Goal: Task Accomplishment & Management: Use online tool/utility

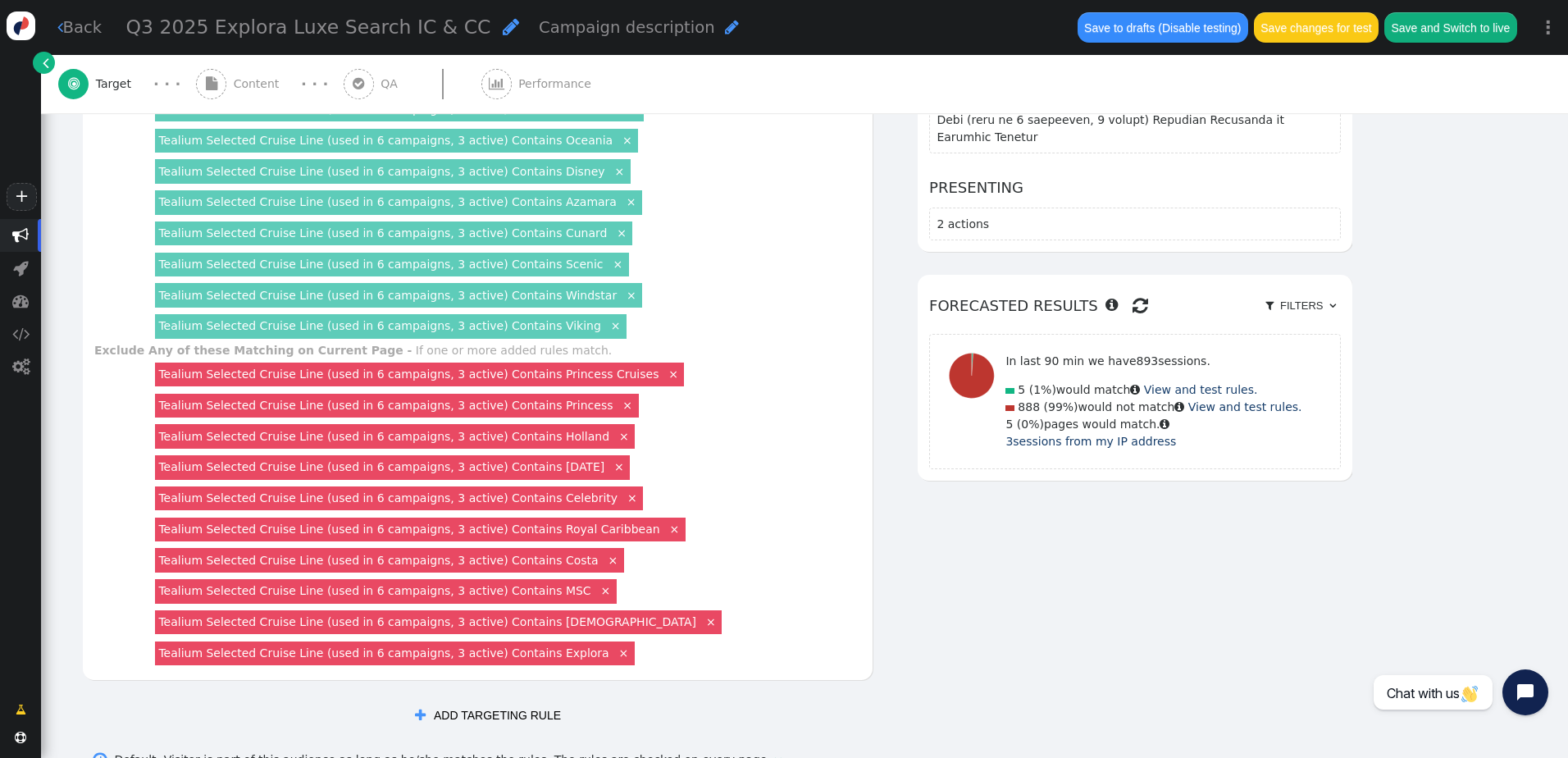
scroll to position [876, 0]
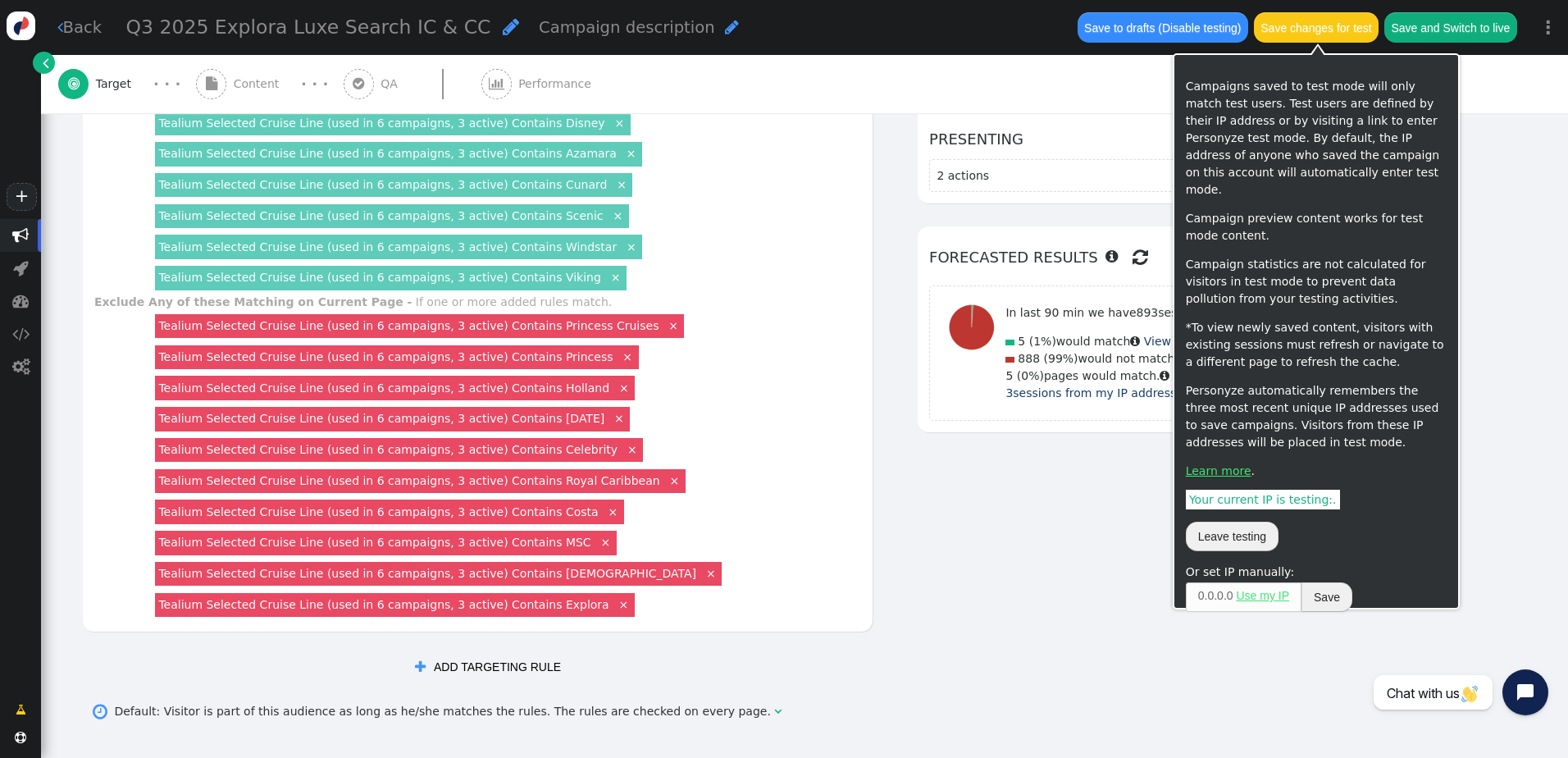
click at [1295, 21] on button "Save changes for test" at bounding box center [1317, 27] width 125 height 30
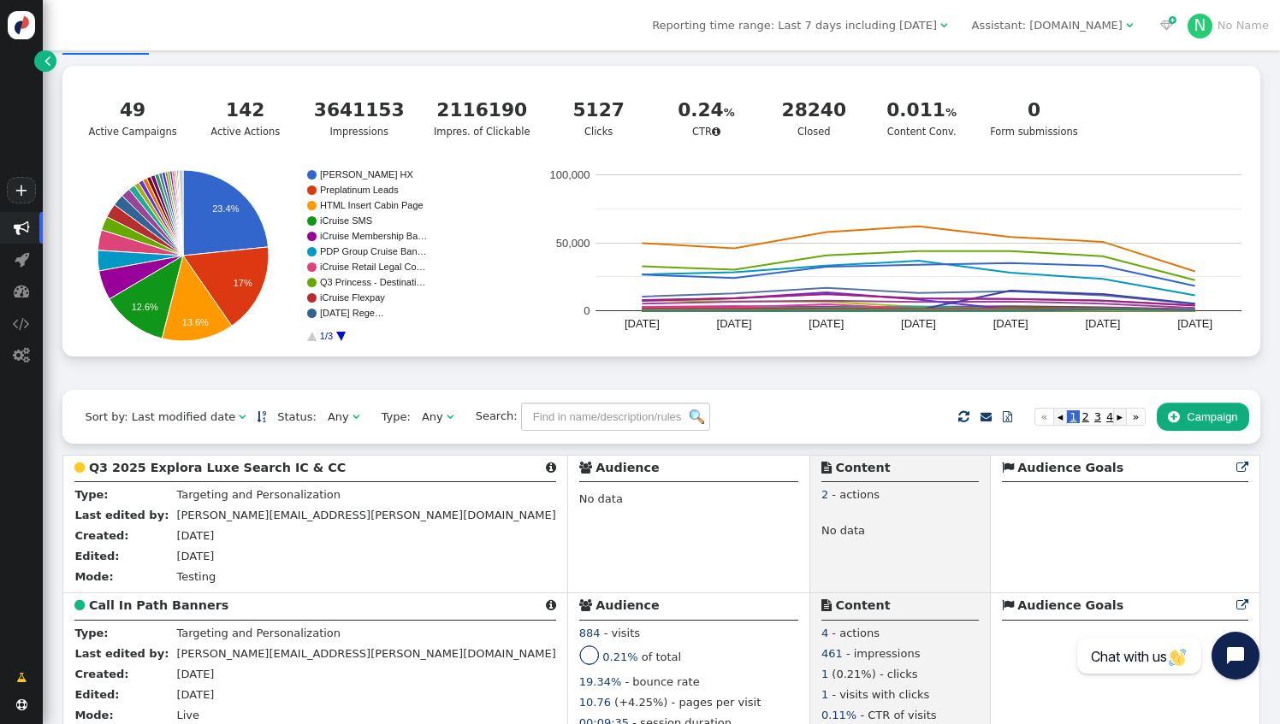
scroll to position [86, 0]
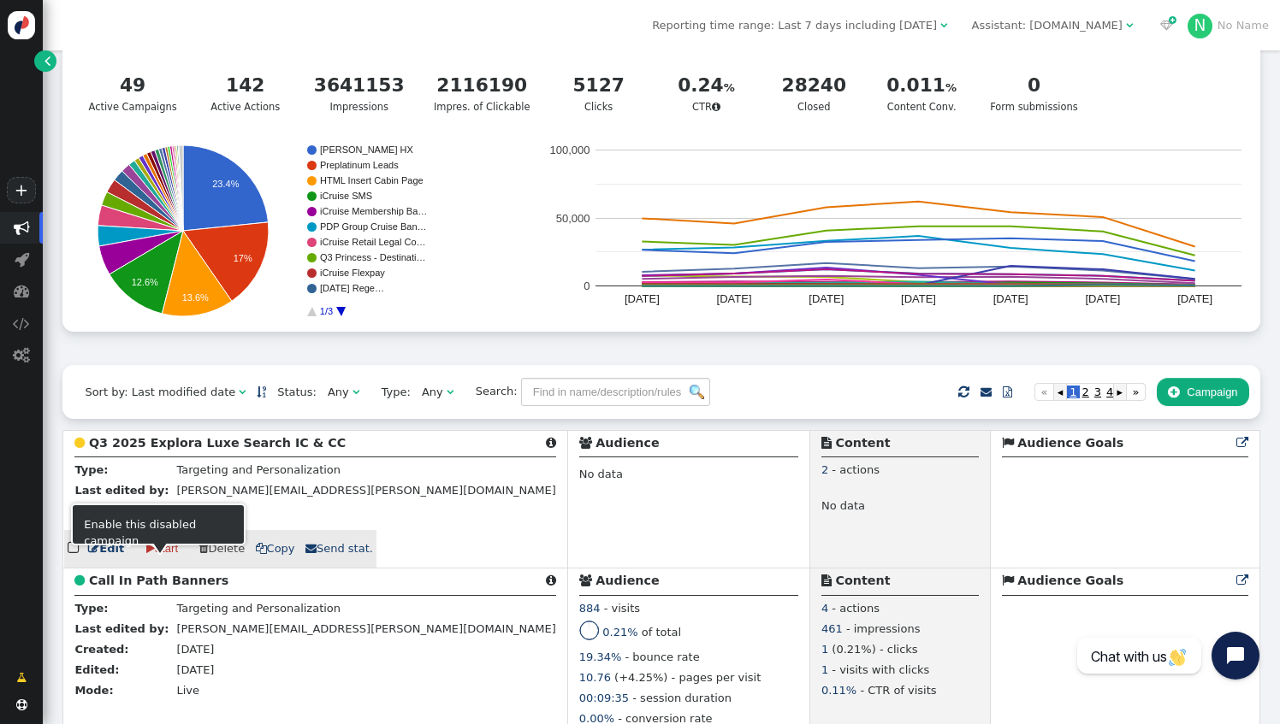
click at [106, 558] on link " Edit" at bounding box center [106, 549] width 36 height 17
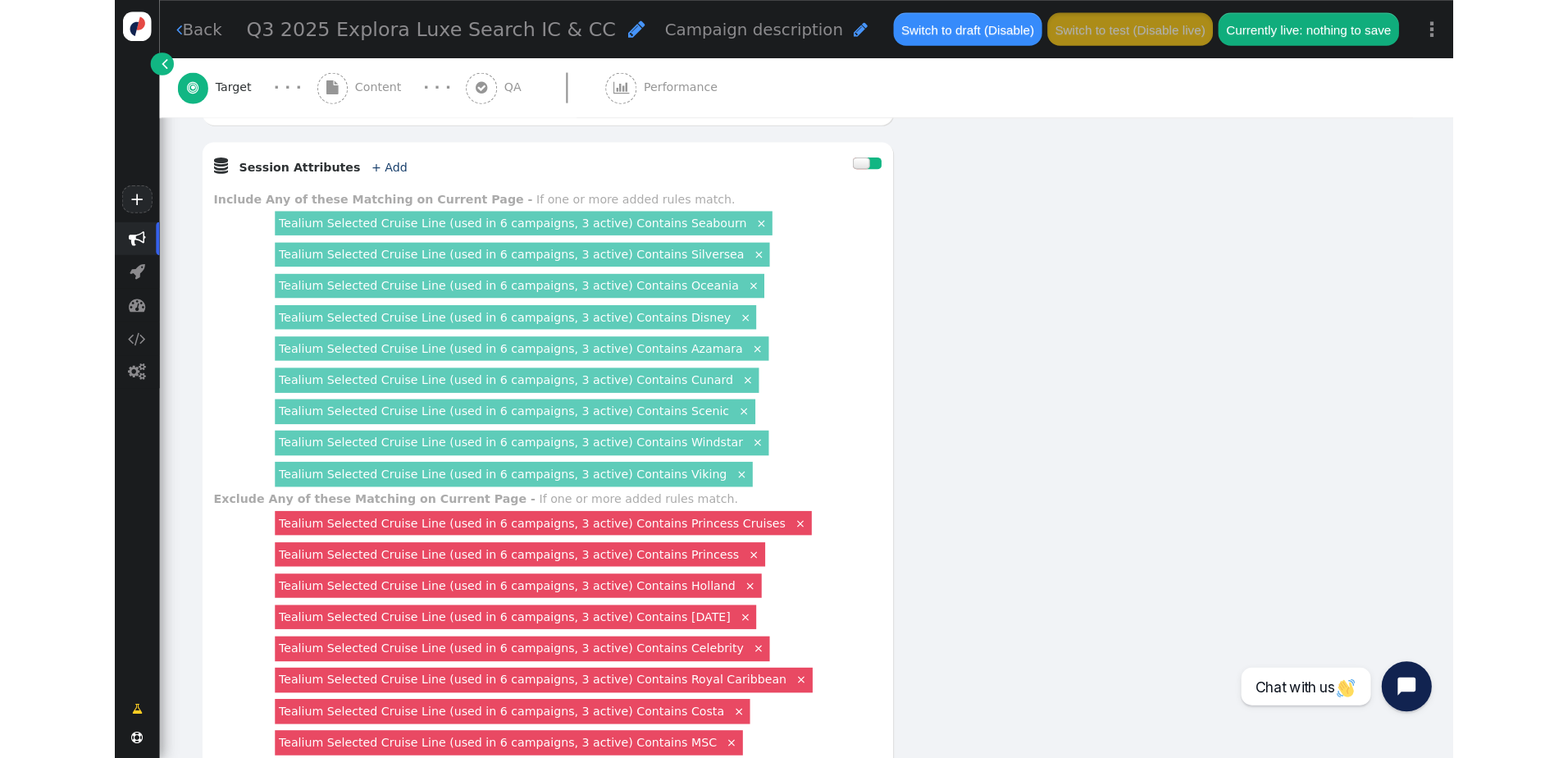
scroll to position [820, 0]
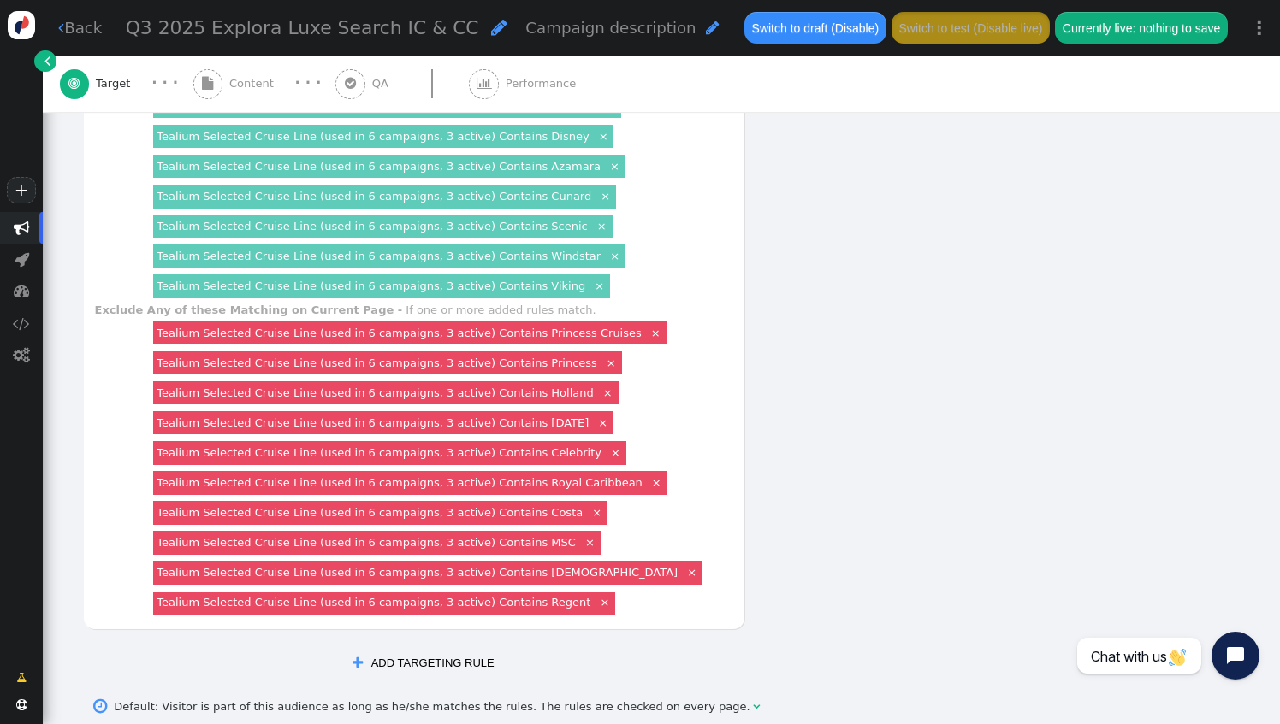
click at [486, 596] on link "Tealium Selected Cruise Line (used in 6 campaigns, 3 active) Contains Regent" at bounding box center [374, 602] width 434 height 13
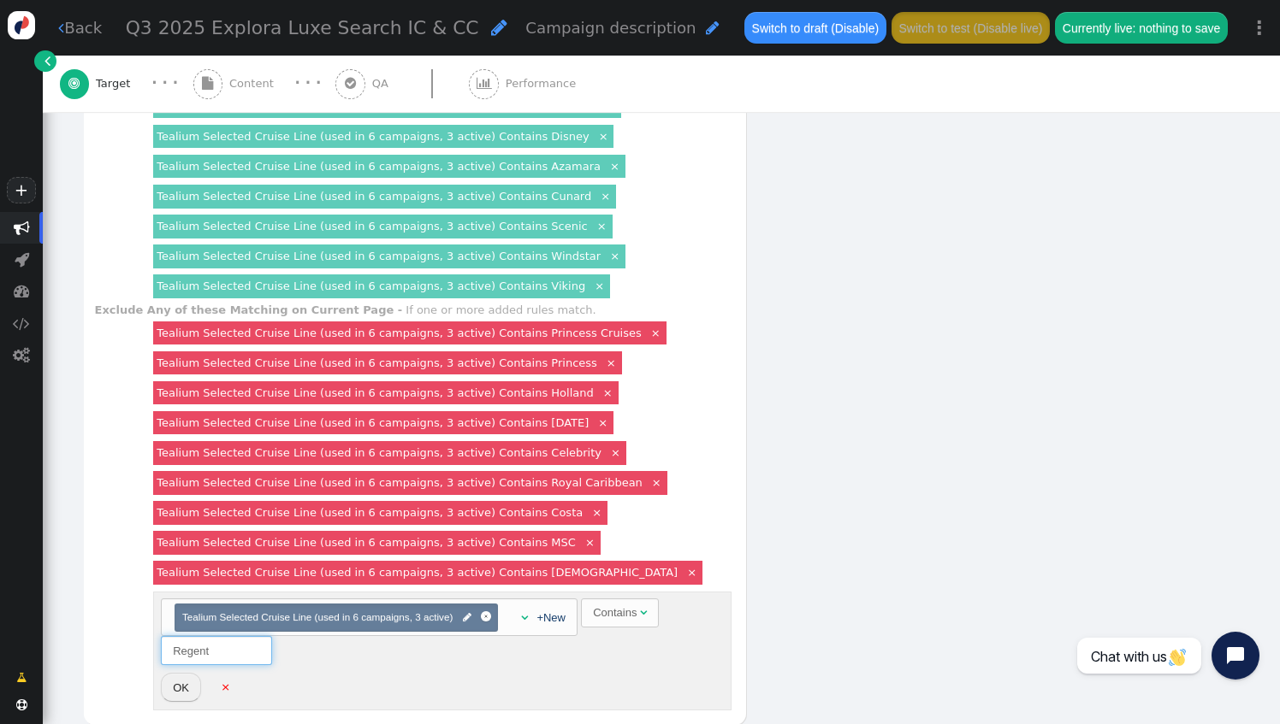
drag, startPoint x: 231, startPoint y: 632, endPoint x: 151, endPoint y: 636, distance: 80.5
click at [151, 636] on div "Choose container(s) Tealium Selected Cruise Line (used in 6 campaigns, 3 active…" at bounding box center [443, 651] width 584 height 126
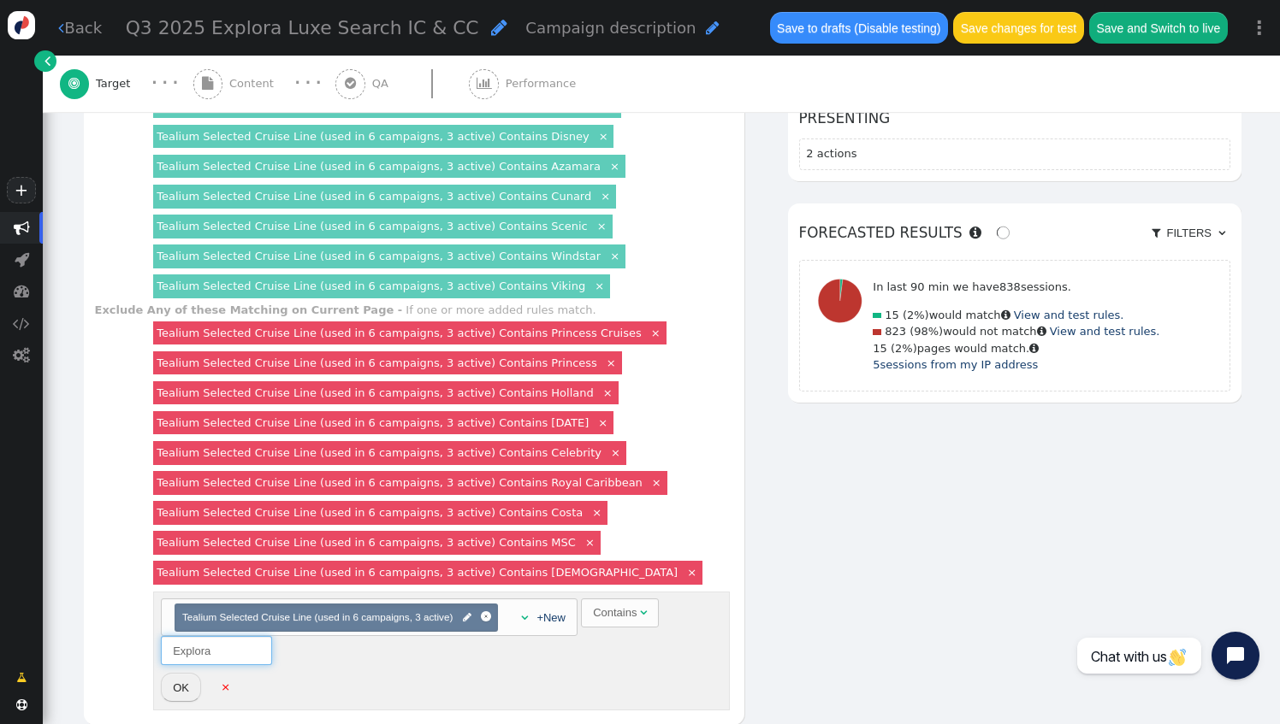
type input "Explora"
click at [176, 673] on button "OK" at bounding box center [181, 687] width 40 height 29
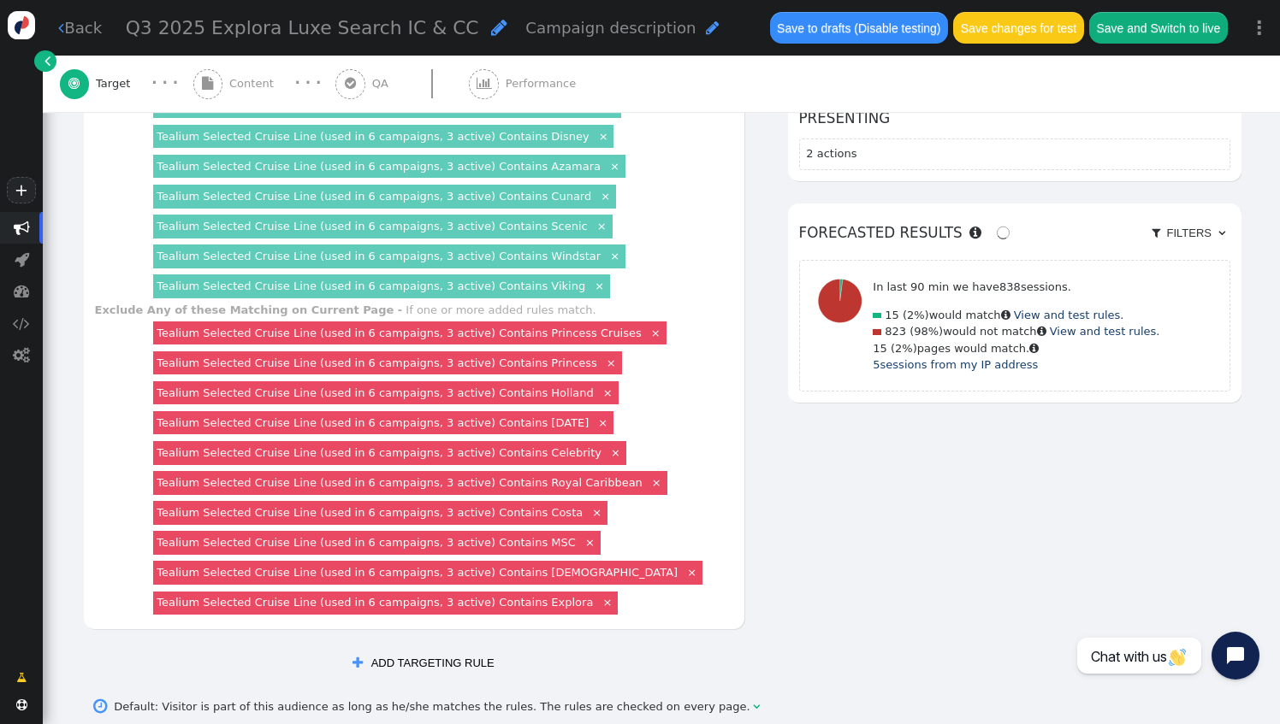
click at [1033, 35] on button "Save changes for test" at bounding box center [1018, 27] width 130 height 31
click at [636, 648] on div " ADD TARGETING RULE" at bounding box center [423, 663] width 683 height 31
